Goal: Task Accomplishment & Management: Complete application form

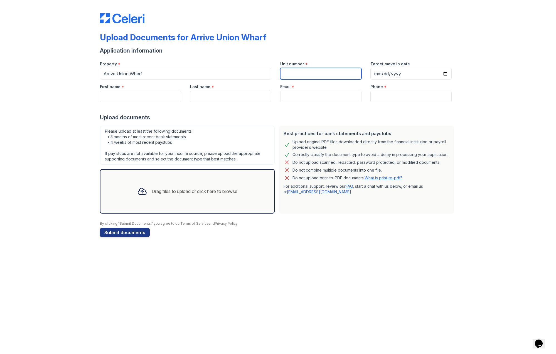
click at [328, 73] on input "Unit number" at bounding box center [320, 74] width 81 height 12
click at [153, 191] on div "Drag files to upload or click here to browse" at bounding box center [195, 191] width 86 height 7
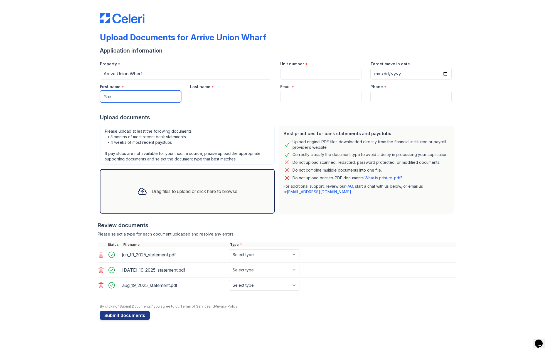
type input "Yaa"
type input "a"
type input "[PERSON_NAME]"
type input "[EMAIL_ADDRESS][DOMAIN_NAME]"
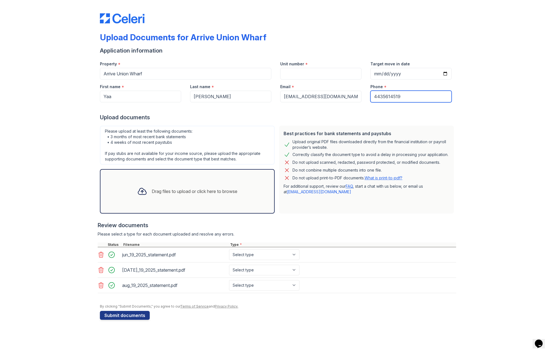
type input "4435614519"
click at [293, 75] on input "Unit number" at bounding box center [320, 74] width 81 height 12
type input "247"
click at [260, 12] on div at bounding box center [278, 12] width 356 height 21
click at [144, 194] on icon at bounding box center [142, 191] width 8 height 6
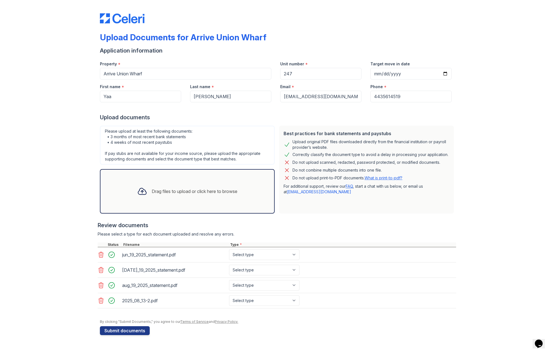
click at [495, 0] on div "Upload Documents for Arrive Union Wharf Application information Property * Arri…" at bounding box center [278, 173] width 538 height 347
click at [185, 197] on div "Drag files to upload or click here to browse" at bounding box center [187, 191] width 109 height 19
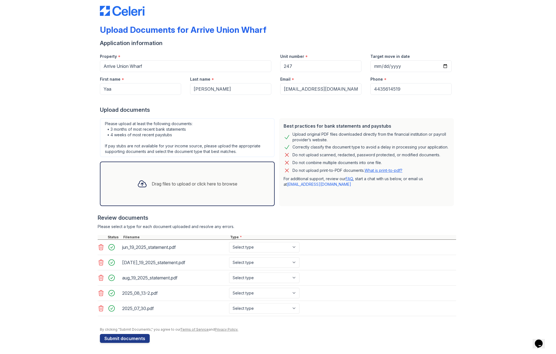
scroll to position [8, 0]
click at [399, 62] on input "Target move in date" at bounding box center [410, 66] width 81 height 12
type input "[DATE]"
click at [434, 112] on div "Upload documents" at bounding box center [278, 110] width 356 height 8
click at [130, 340] on button "Submit documents" at bounding box center [125, 338] width 50 height 9
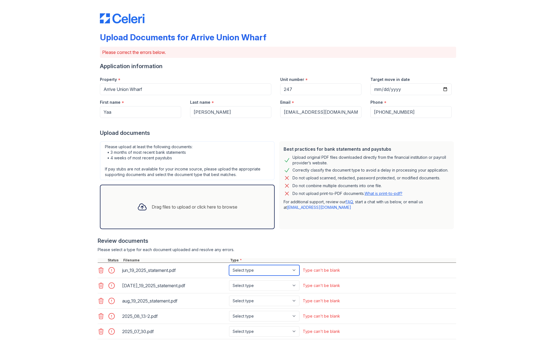
select select "bank_statement"
select select "paystub"
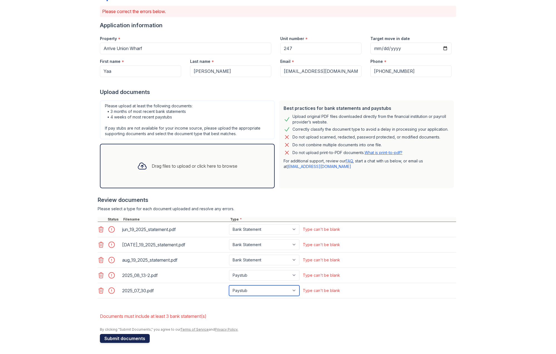
scroll to position [41, 0]
click at [144, 338] on button "Submit documents" at bounding box center [125, 338] width 50 height 9
